Goal: Information Seeking & Learning: Learn about a topic

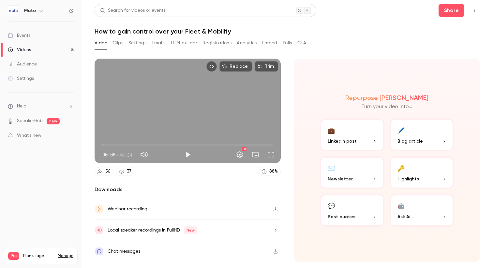
click at [23, 37] on div "Events" at bounding box center [19, 35] width 23 height 7
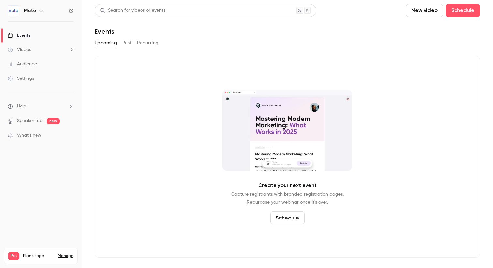
click at [37, 52] on link "Videos 5" at bounding box center [41, 50] width 82 height 14
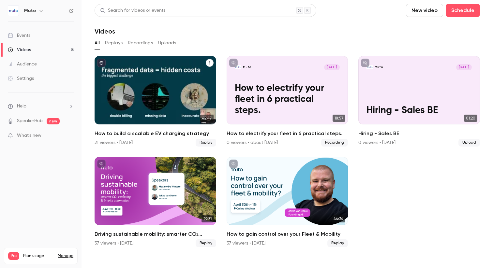
click at [182, 77] on div "How to build a scalable EV charging strategy" at bounding box center [156, 90] width 122 height 69
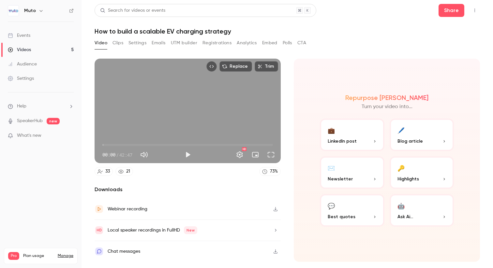
click at [223, 44] on button "Registrations" at bounding box center [217, 43] width 29 height 10
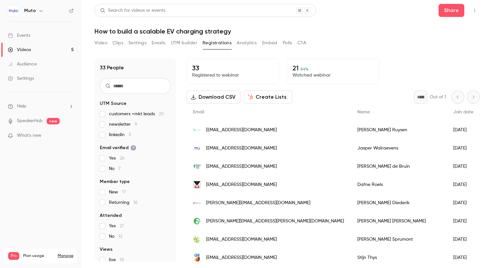
click at [149, 87] on input "text" at bounding box center [135, 86] width 71 height 16
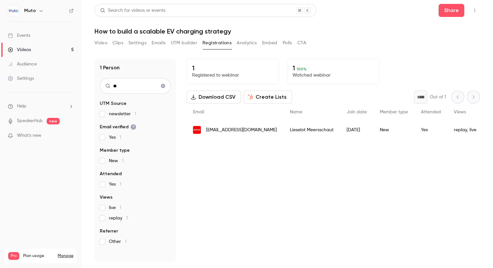
type input "*"
